Goal: Information Seeking & Learning: Compare options

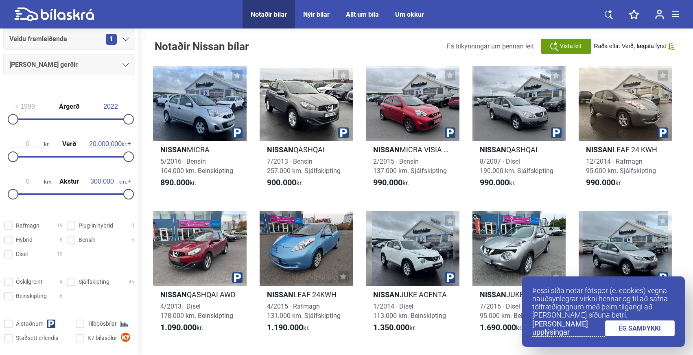
scroll to position [147, 0]
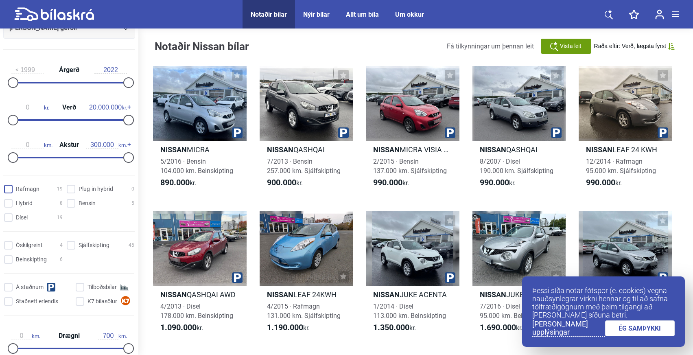
click at [41, 191] on input "Rafmagn 19" at bounding box center [34, 189] width 59 height 9
checkbox input "true"
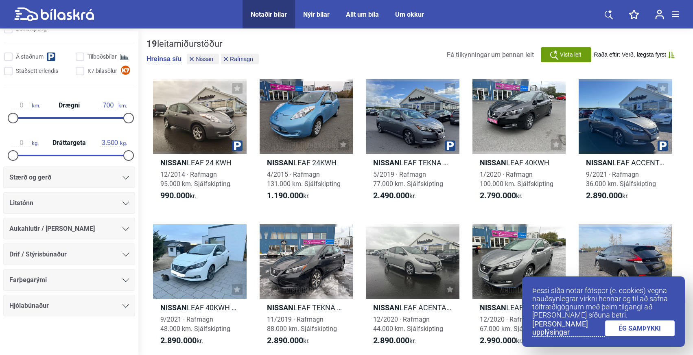
scroll to position [382, 0]
click at [76, 183] on div "Stærð og gerð" at bounding box center [69, 177] width 120 height 11
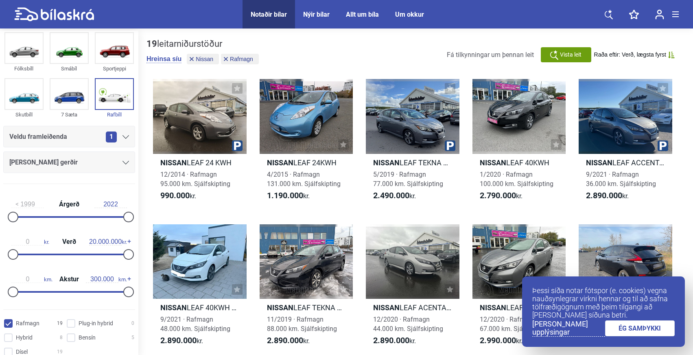
scroll to position [15, 0]
click at [68, 164] on div "[PERSON_NAME] gerðir" at bounding box center [69, 162] width 120 height 11
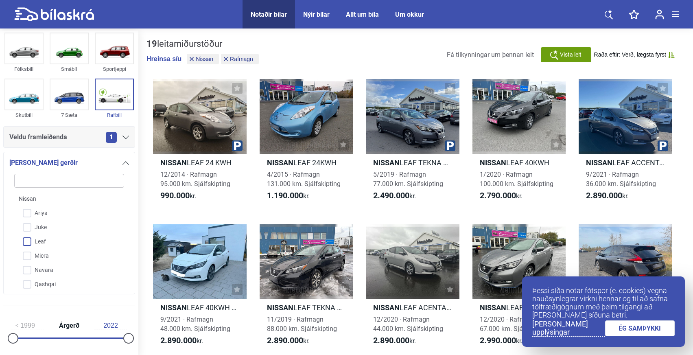
click at [44, 244] on input "Leaf" at bounding box center [64, 242] width 111 height 14
checkbox input "true"
click at [356, 44] on div "16 leitarniðurstöður [PERSON_NAME] síu Nissan Leaf Rafmagn Fá tilkynningar um þ…" at bounding box center [416, 55] width 539 height 32
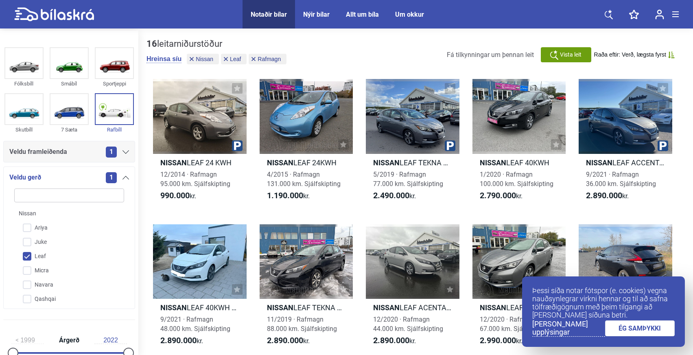
click at [125, 178] on icon at bounding box center [126, 178] width 7 height 4
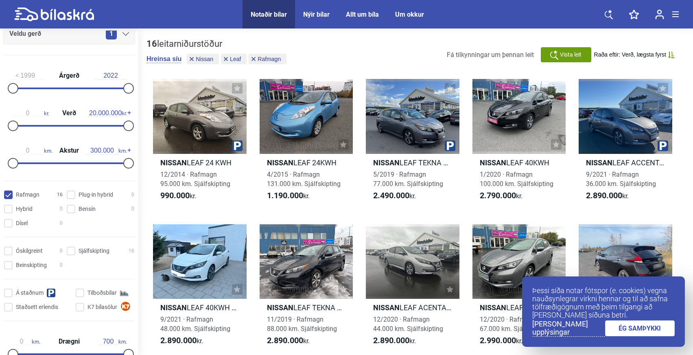
scroll to position [187, 0]
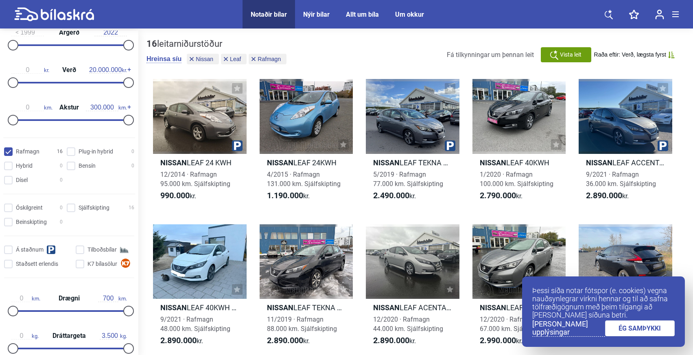
click at [30, 154] on input "Rafmagn 16" at bounding box center [34, 152] width 59 height 9
checkbox input "false"
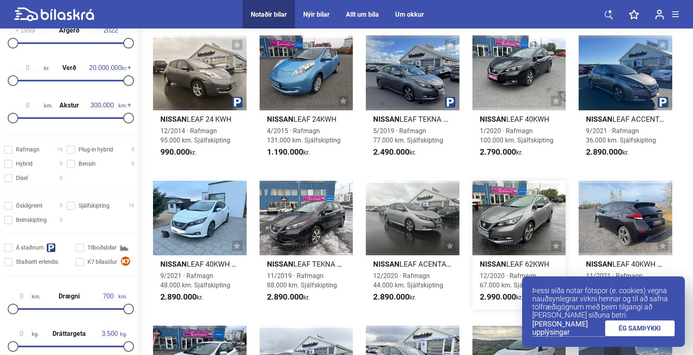
scroll to position [47, 0]
